Goal: Communication & Community: Answer question/provide support

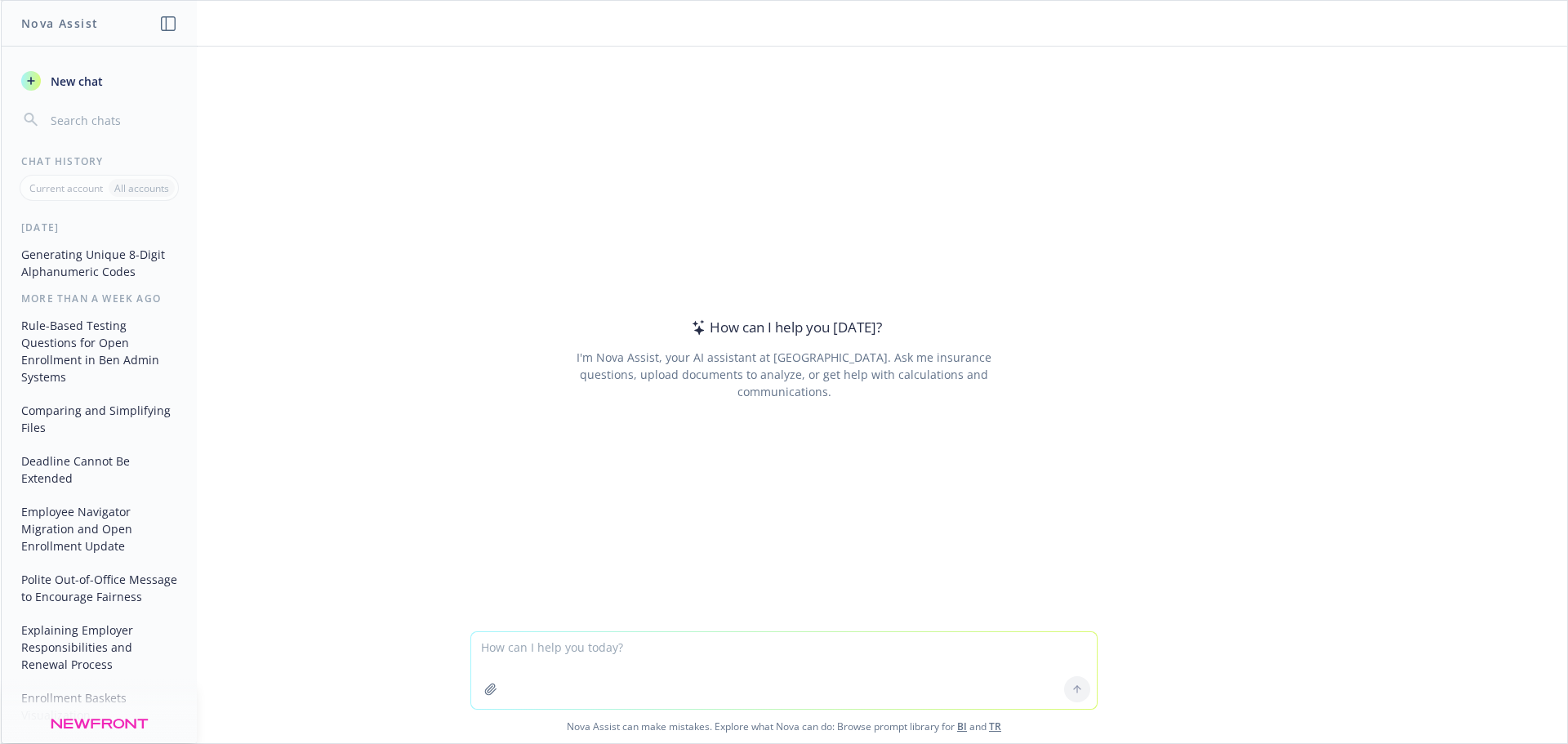
click at [606, 661] on textarea at bounding box center [783, 670] width 625 height 77
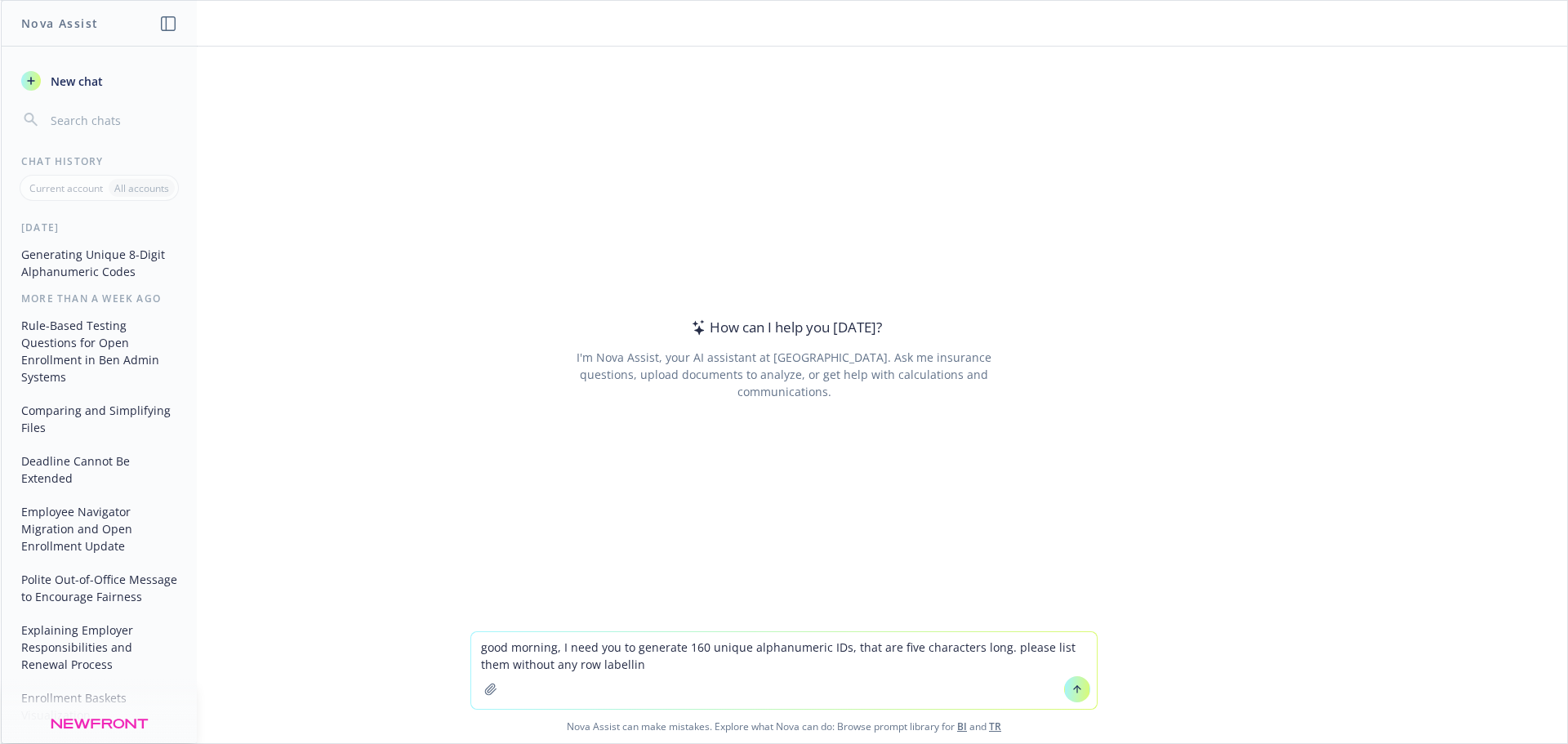
type textarea "good morning, I need you to generate 160 unique alphanumeric IDs, that are five…"
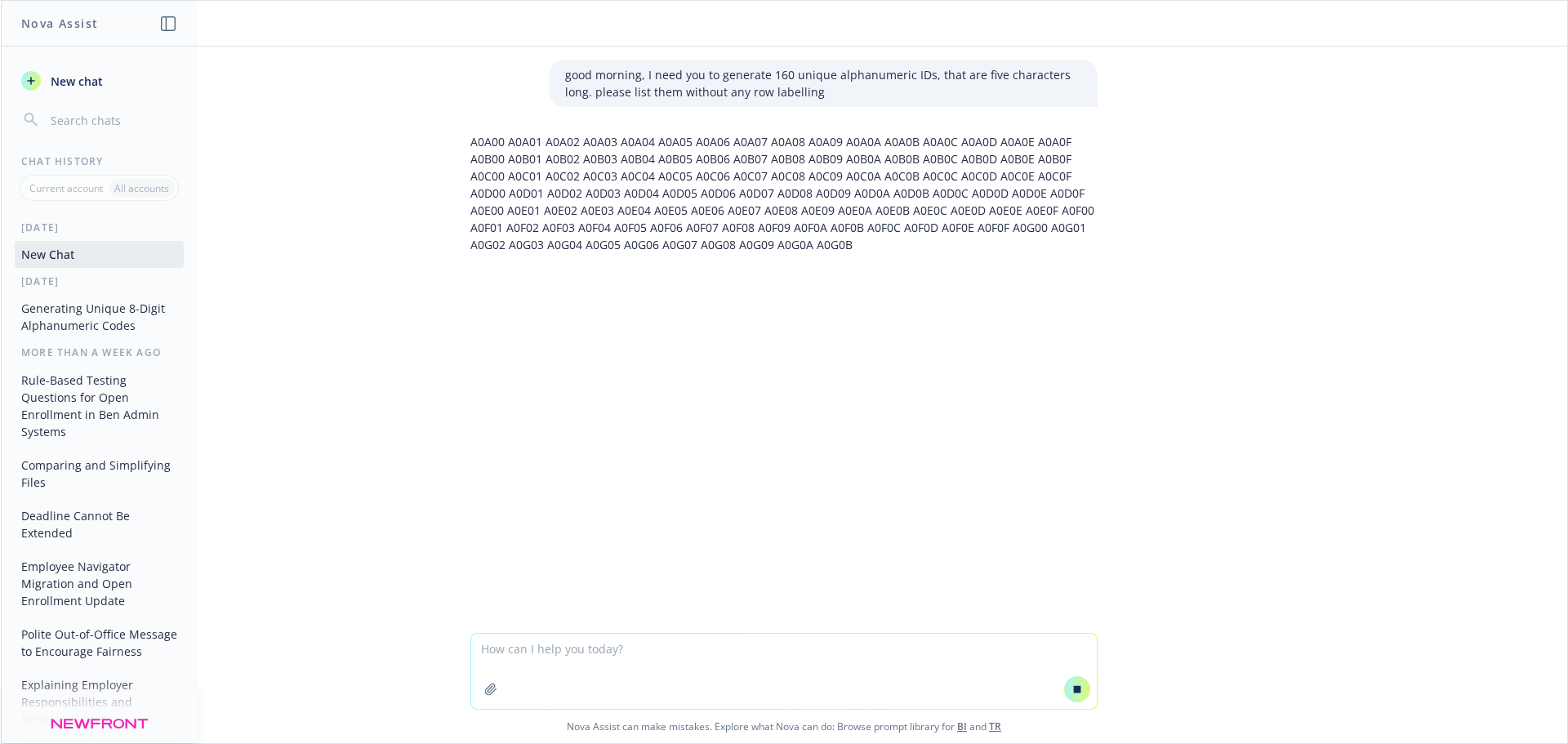
click at [591, 669] on textarea at bounding box center [783, 671] width 625 height 75
click at [1065, 680] on button at bounding box center [1077, 689] width 26 height 26
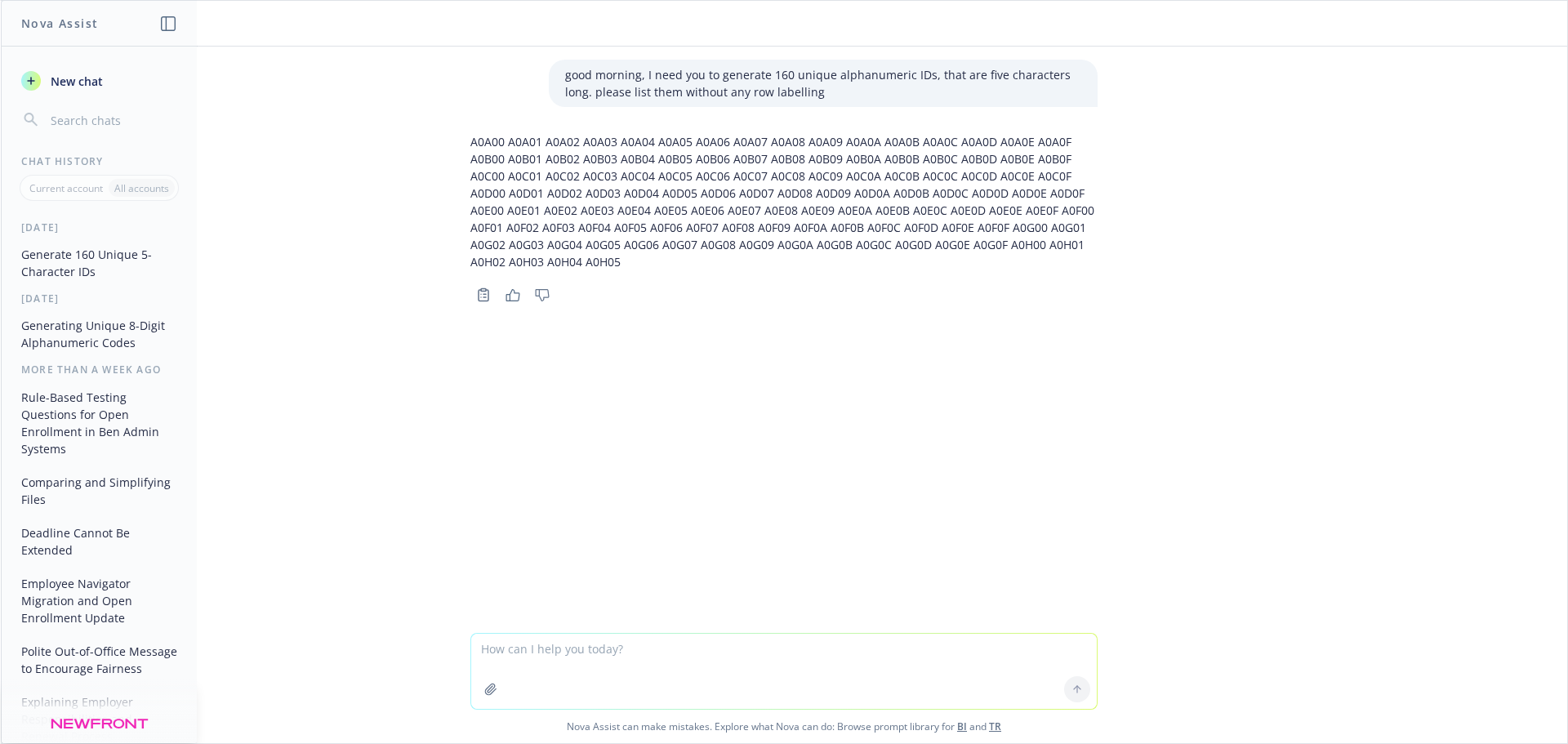
click at [709, 648] on textarea at bounding box center [783, 671] width 625 height 75
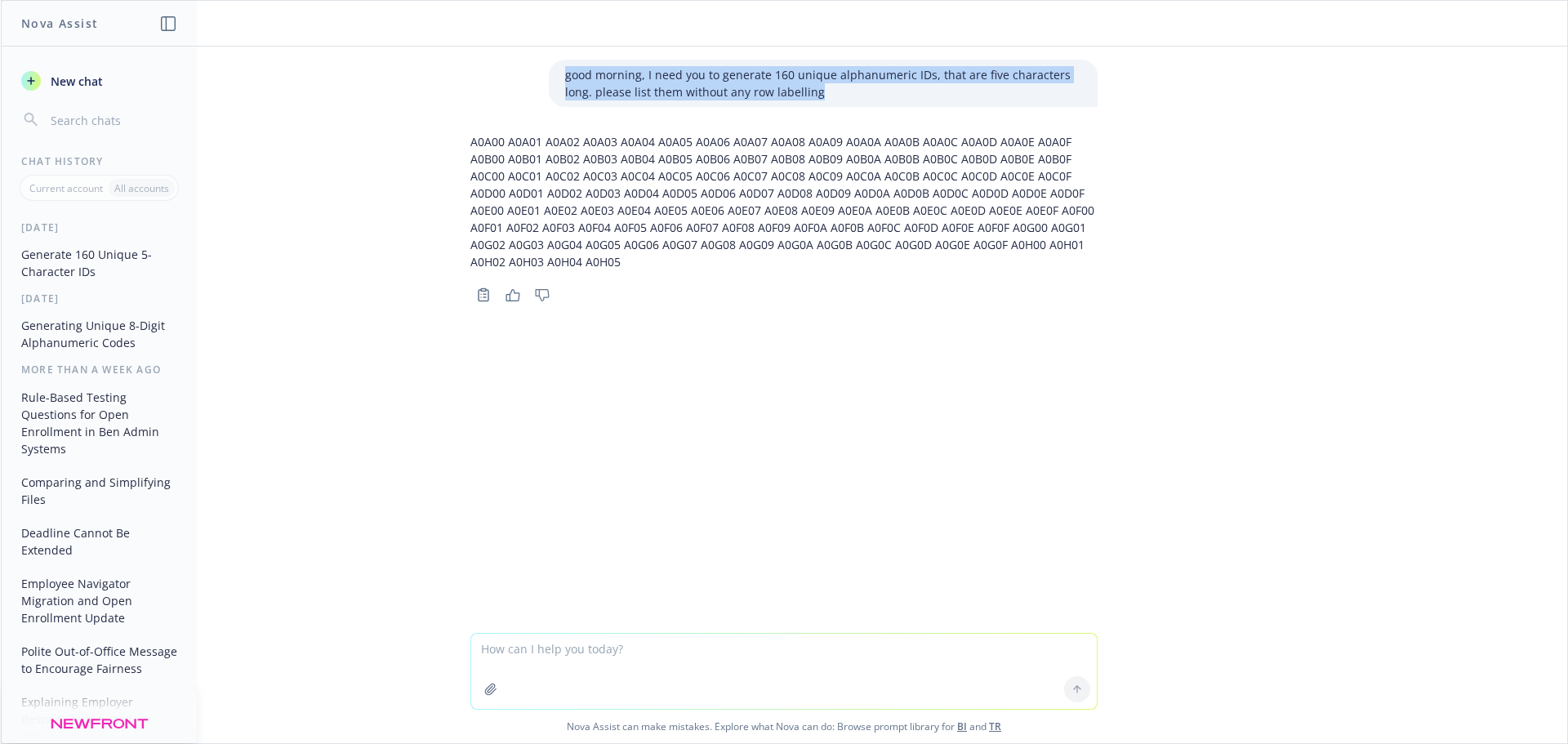
drag, startPoint x: 816, startPoint y: 93, endPoint x: 557, endPoint y: 71, distance: 259.9
click at [557, 71] on div "good morning, I need you to generate 160 unique alphanumeric IDs, that are five…" at bounding box center [823, 83] width 549 height 48
copy p "good morning, I need you to generate 160 unique alphanumeric IDs, that are five…"
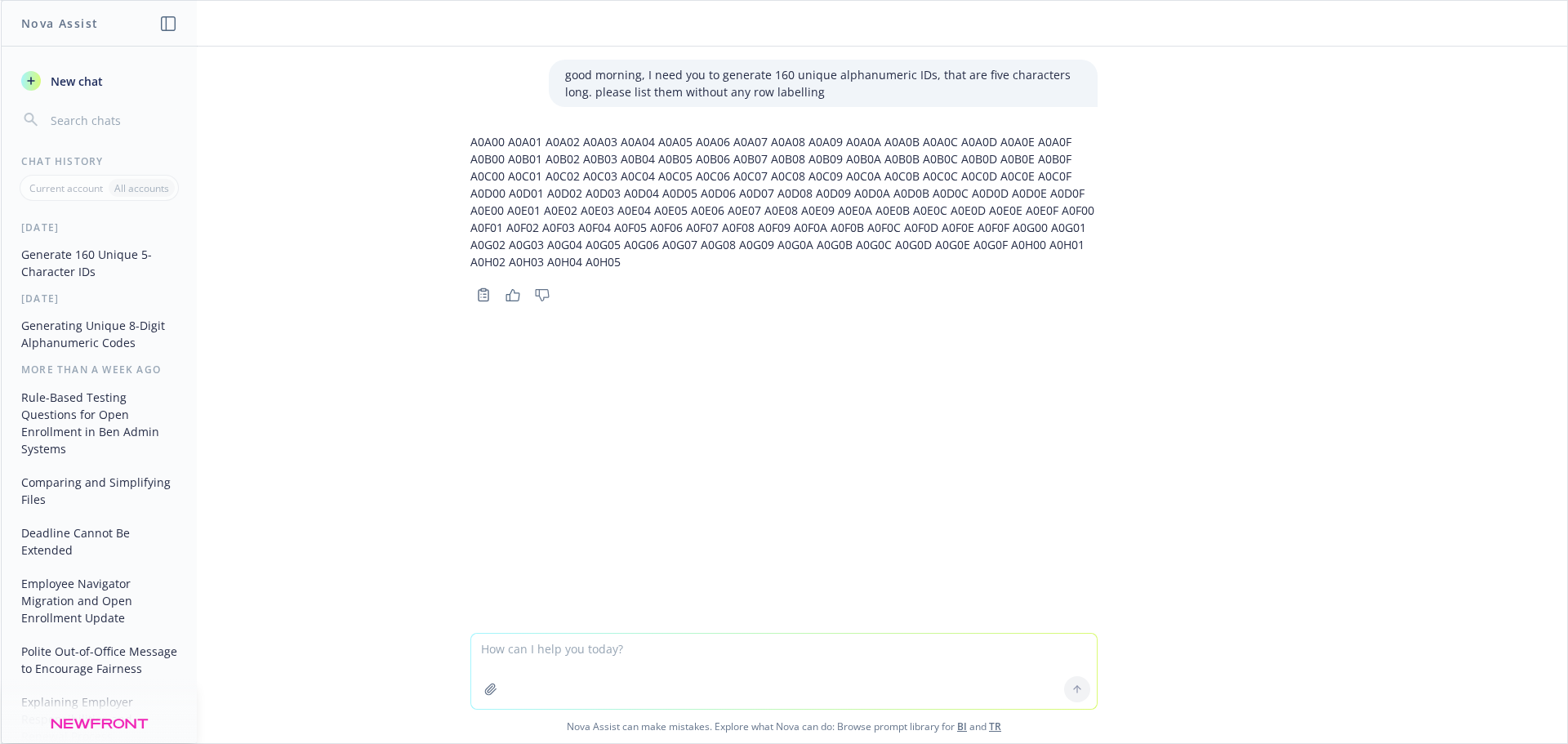
click at [529, 641] on textarea at bounding box center [783, 671] width 625 height 75
paste textarea "good morning, I need you to generate 160 unique alphanumeric IDs, that are five…"
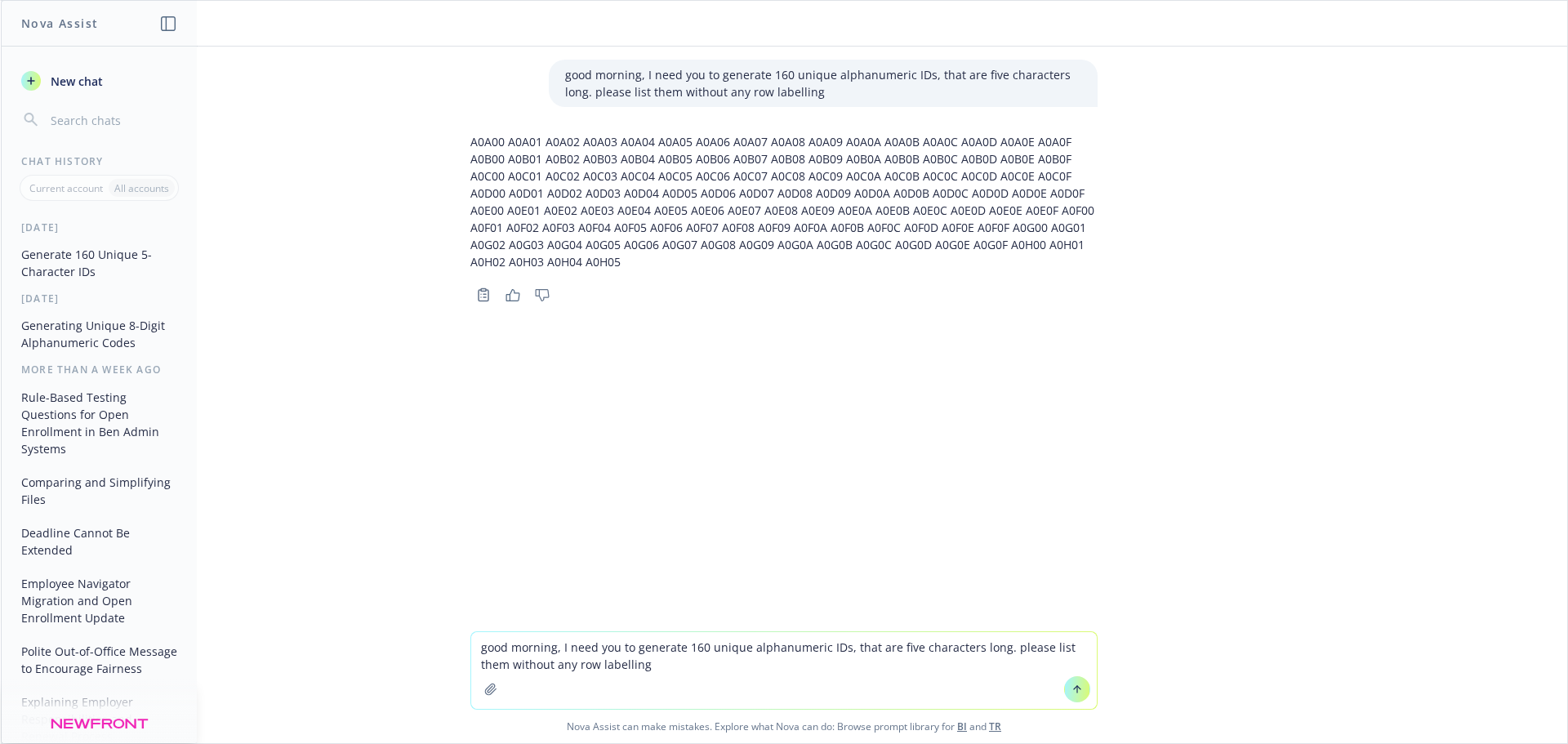
click at [737, 646] on textarea "good morning, I need you to generate 160 unique alphanumeric IDs, that are five…" at bounding box center [783, 670] width 625 height 77
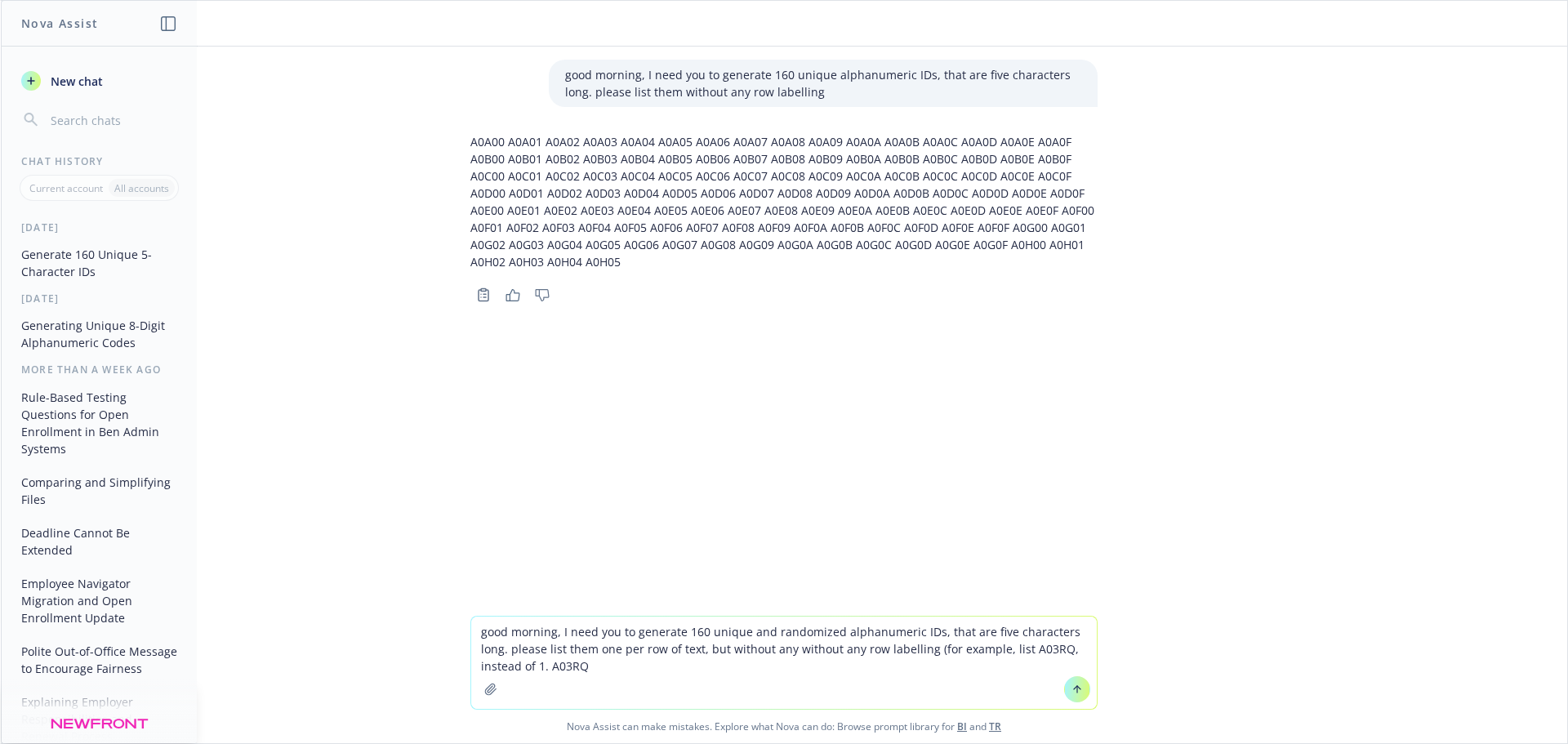
type textarea "good morning, I need you to generate 160 unique and randomized alphanumeric IDs…"
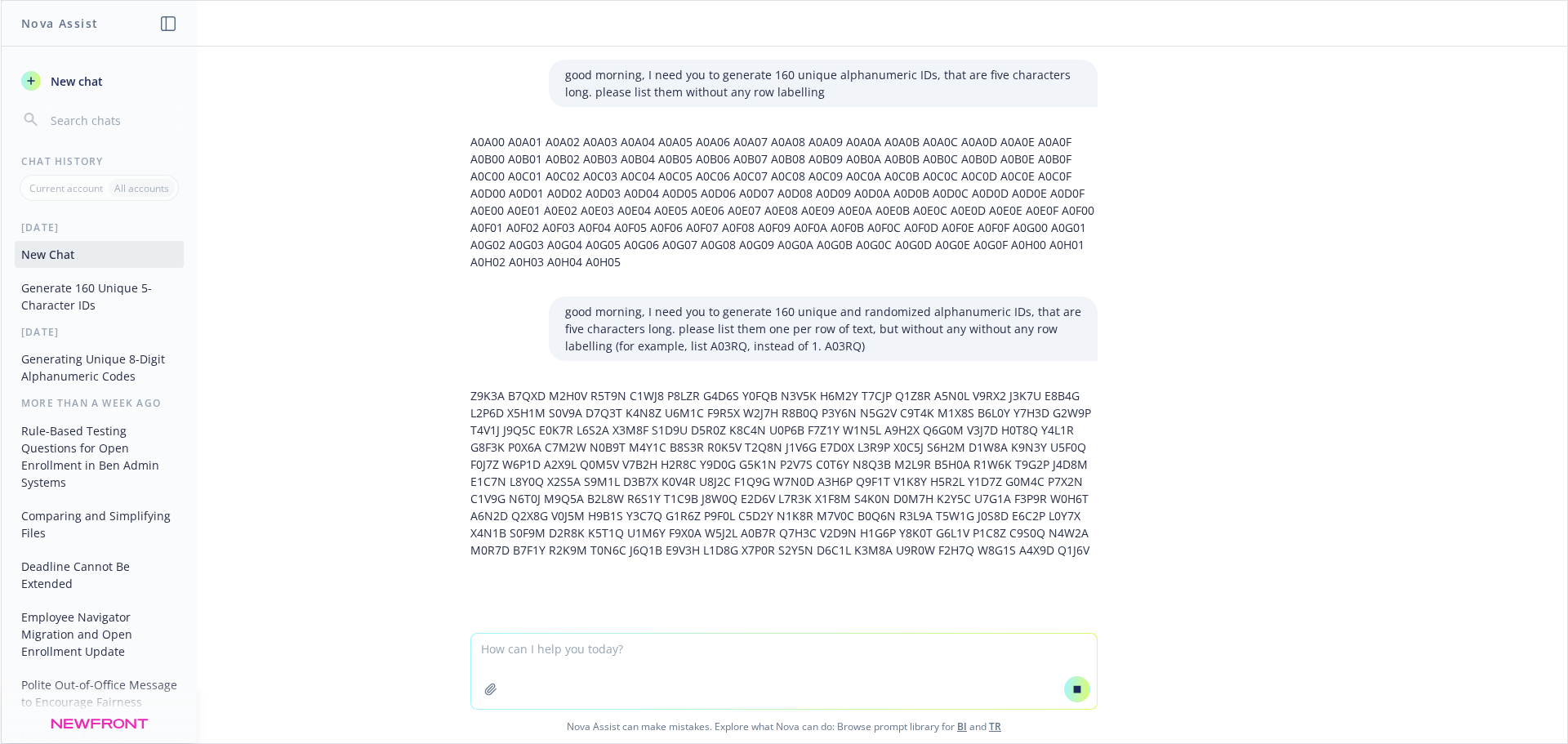
scroll to position [30, 0]
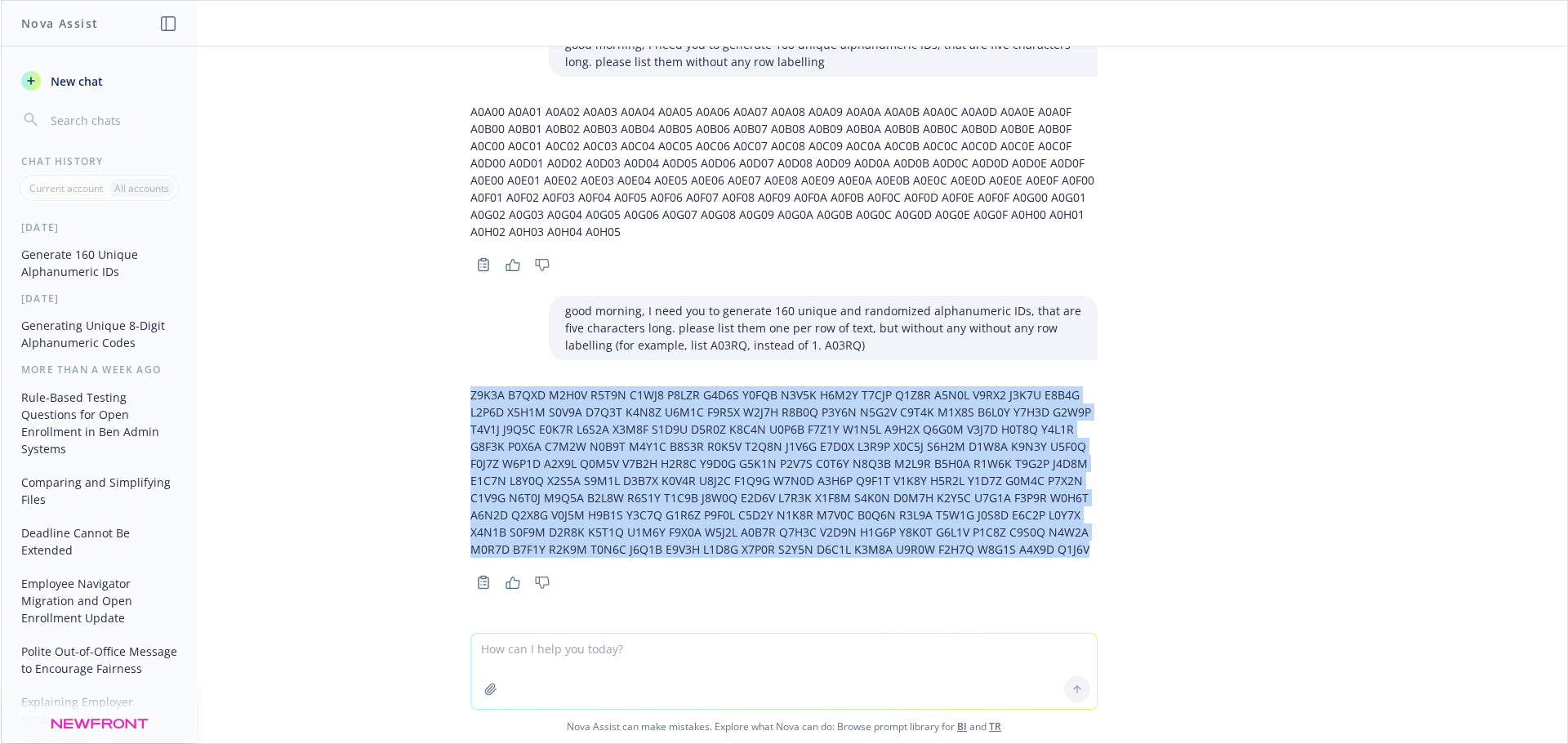
drag, startPoint x: 1027, startPoint y: 533, endPoint x: 453, endPoint y: 392, distance: 591.1
click at [457, 392] on div "Z9K3A B7QXD M2H0V R5T9N C1WJ8 P8LZR G4D6S Y0FQB N3V5K H6M2Y T7CJP Q1Z8R A5N0L V…" at bounding box center [784, 486] width 653 height 214
copy p "Z9K3A B7QXD M2H0V R5T9N C1WJ8 P8LZR G4D6S Y0FQB N3V5K H6M2Y T7CJP Q1Z8R A5N0L V…"
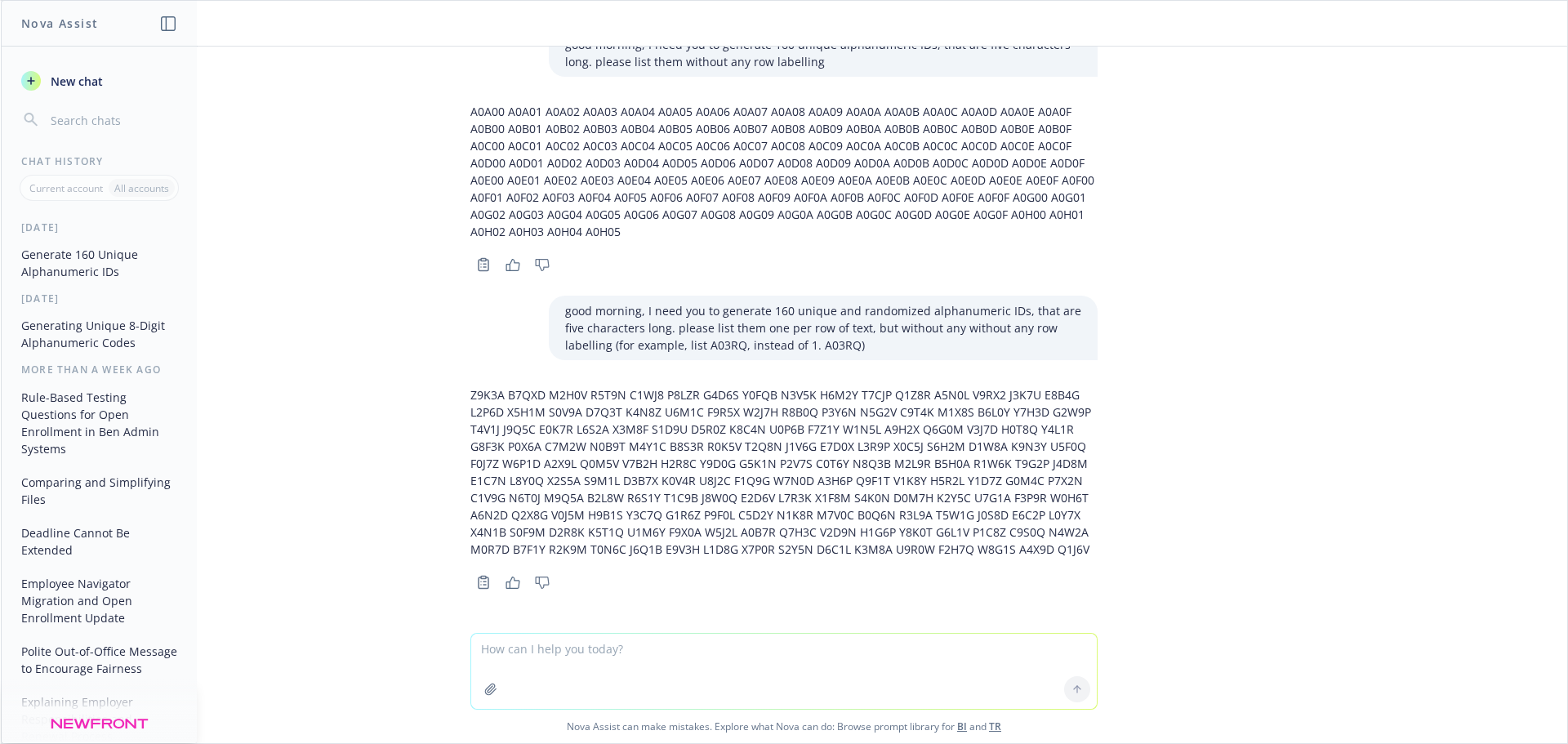
click at [683, 676] on textarea at bounding box center [783, 671] width 625 height 75
type textarea "PLEASE CREATE ONE MORE"
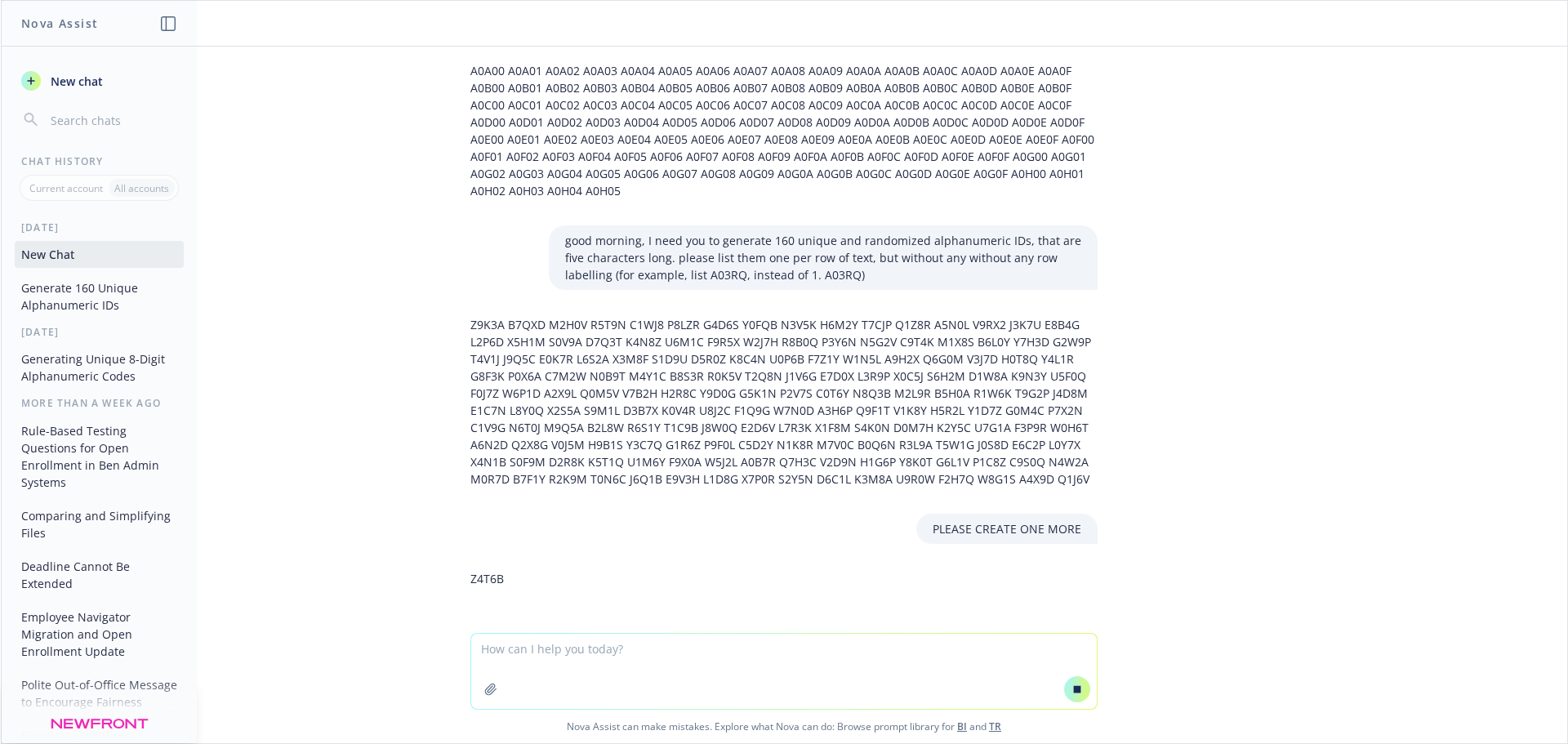
scroll to position [160, 0]
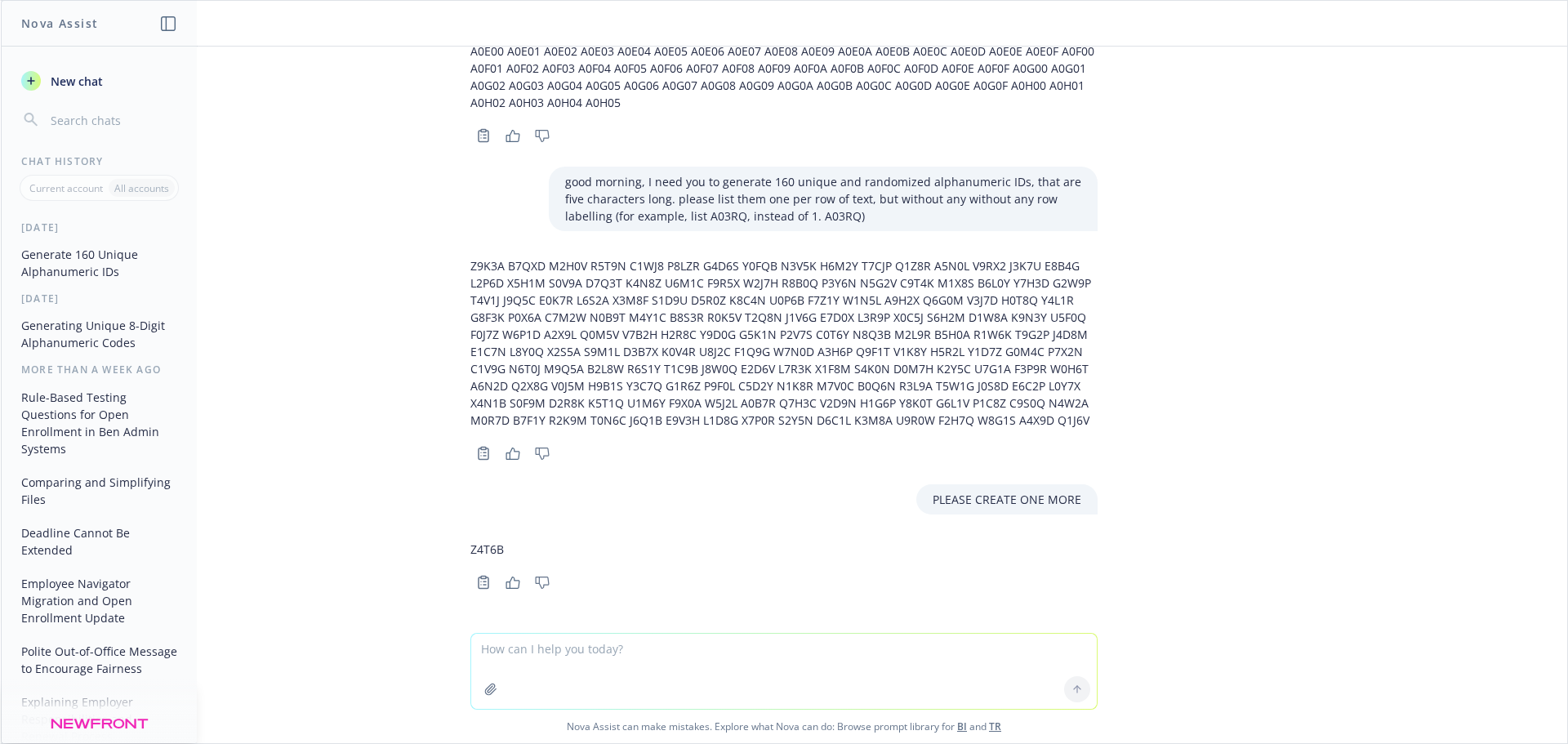
click at [470, 539] on div "Z4T6B" at bounding box center [486, 548] width 33 height 30
click at [473, 547] on p "Z4T6B" at bounding box center [486, 548] width 33 height 17
click at [474, 547] on p "Z4T6B" at bounding box center [486, 548] width 33 height 17
copy p "Z4T6B"
